Goal: Task Accomplishment & Management: Manage account settings

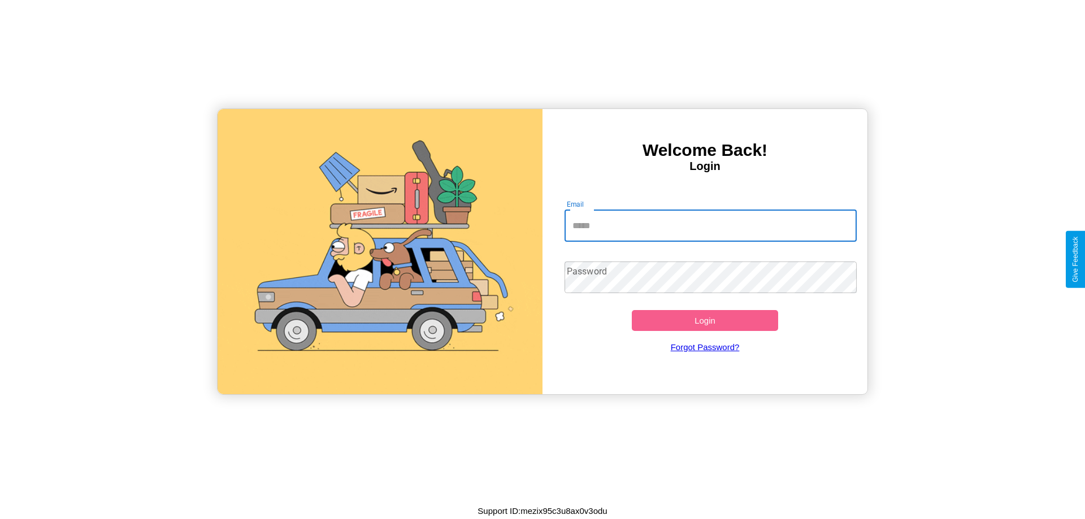
click at [710, 226] on input "Email" at bounding box center [711, 226] width 293 height 32
type input "**********"
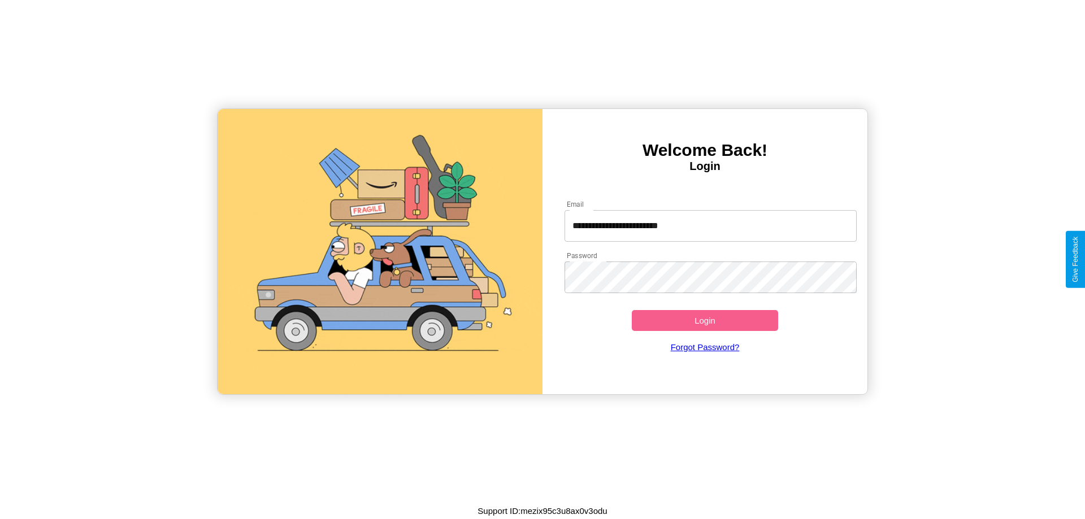
click at [705, 320] on button "Login" at bounding box center [705, 320] width 146 height 21
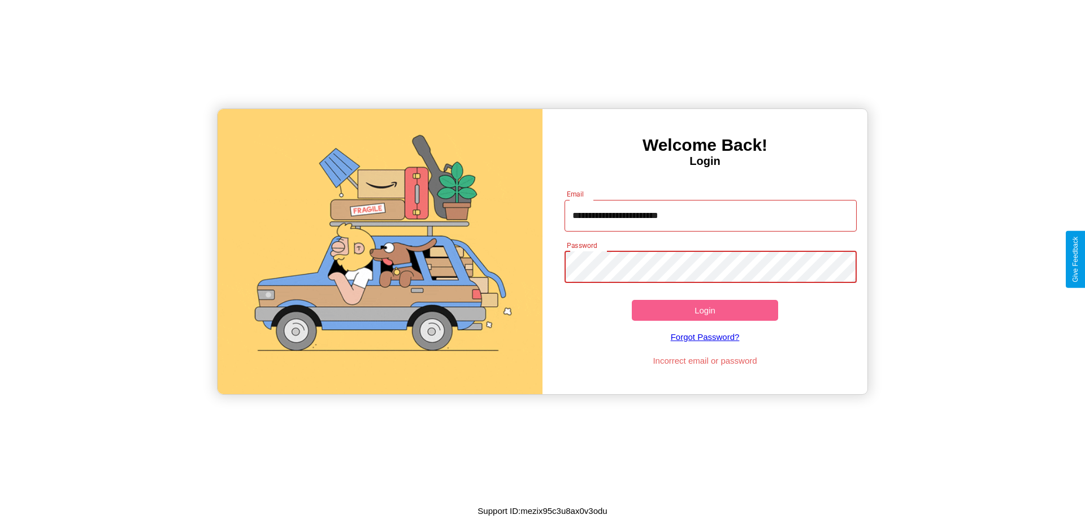
click at [705, 310] on button "Login" at bounding box center [705, 310] width 146 height 21
